Goal: Find contact information: Find contact information

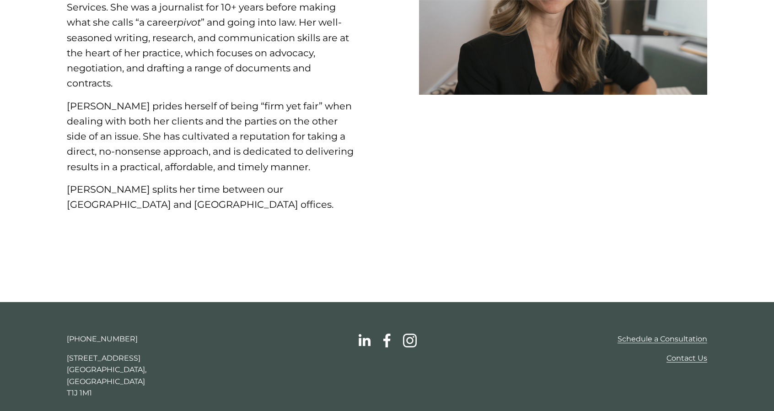
scroll to position [249, 0]
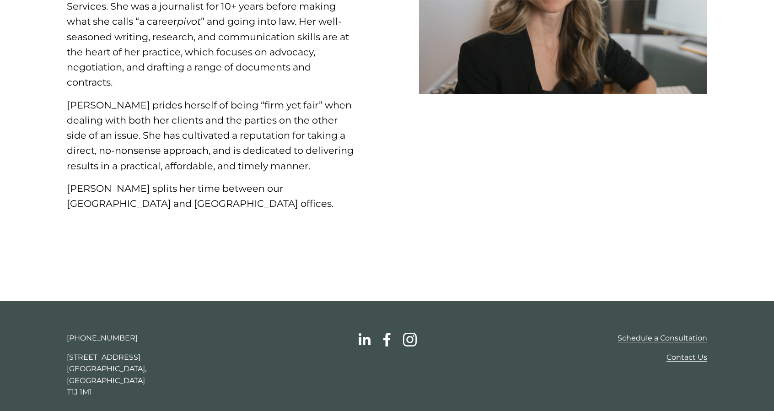
click at [691, 360] on link "Contact Us" at bounding box center [686, 357] width 41 height 12
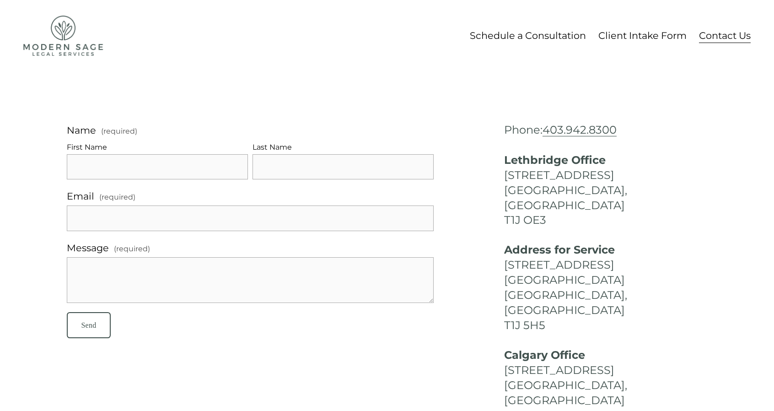
click at [727, 41] on link "Contact Us" at bounding box center [725, 35] width 52 height 17
